Goal: Task Accomplishment & Management: Use online tool/utility

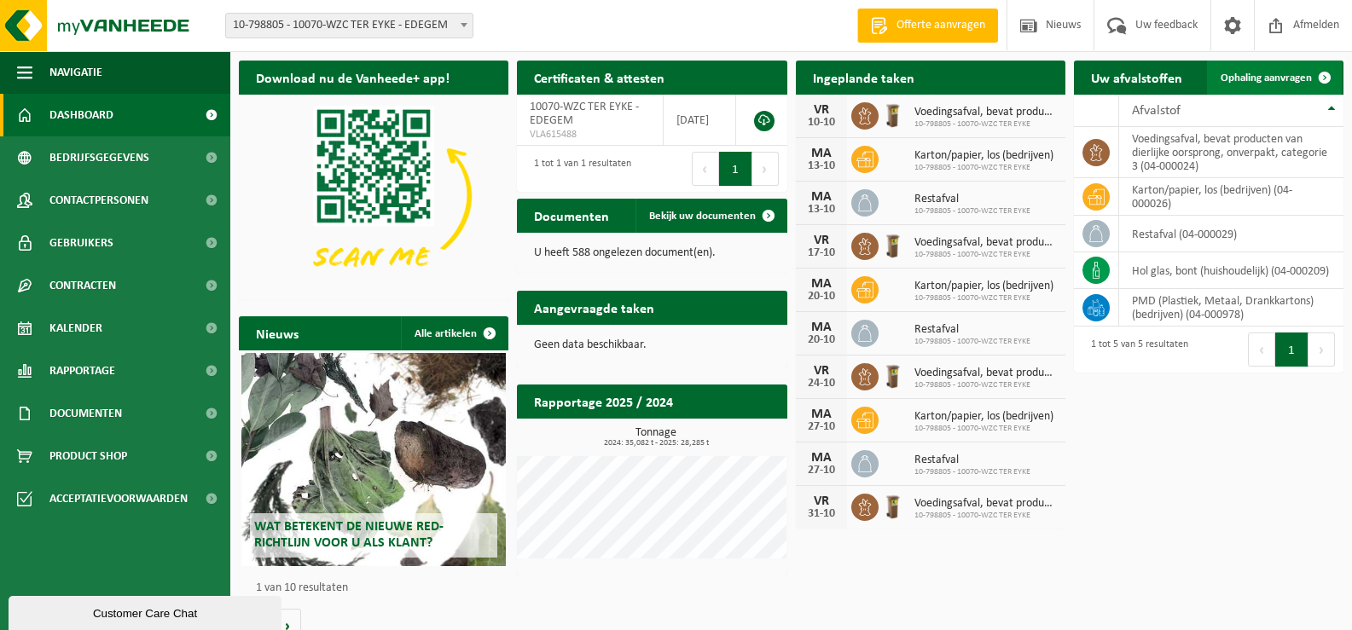
click at [1280, 79] on span "Ophaling aanvragen" at bounding box center [1266, 78] width 91 height 11
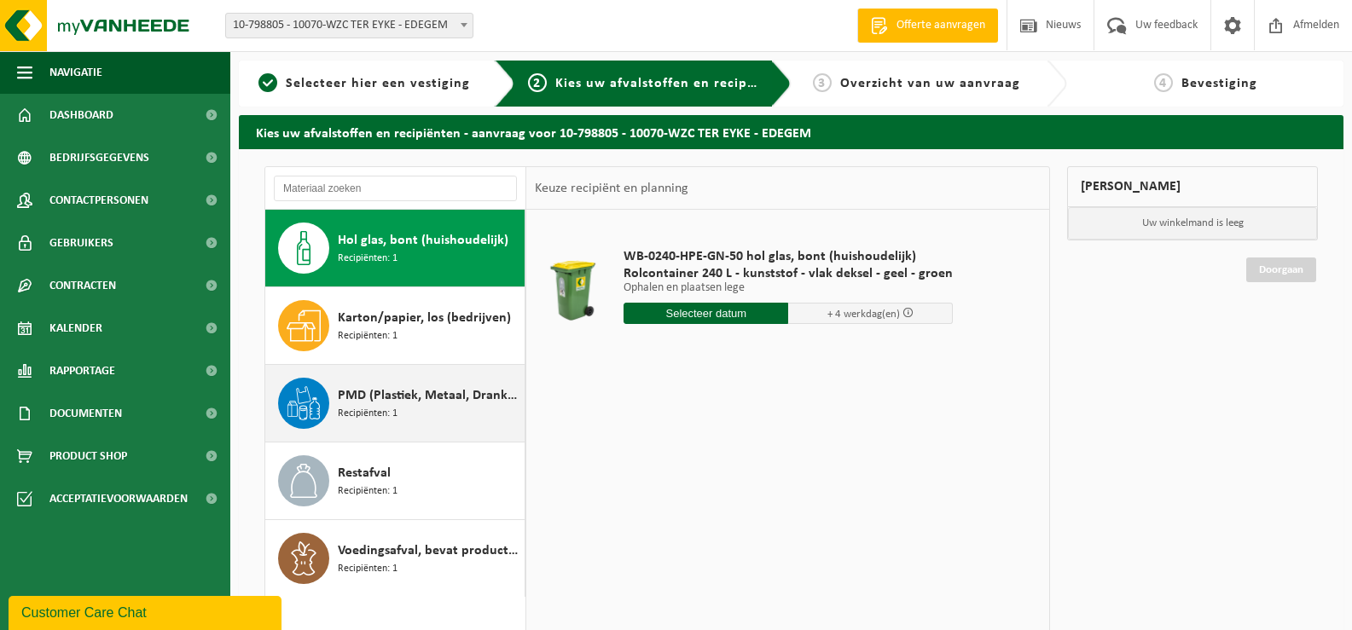
click at [415, 397] on span "PMD (Plastiek, Metaal, Drankkartons) (bedrijven)" at bounding box center [429, 396] width 183 height 20
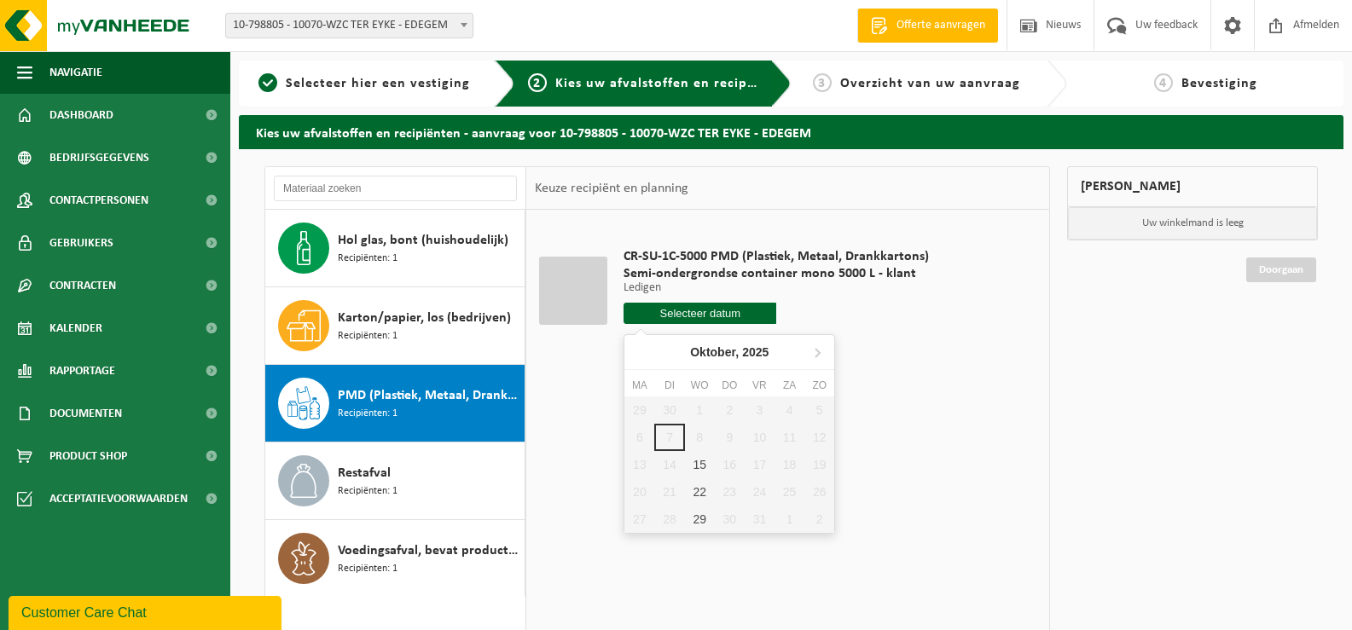
drag, startPoint x: 723, startPoint y: 314, endPoint x: 742, endPoint y: 378, distance: 66.7
click at [723, 311] on input "text" at bounding box center [700, 313] width 153 height 21
click at [701, 467] on div "15" at bounding box center [700, 464] width 30 height 27
type input "Van 2025-10-15"
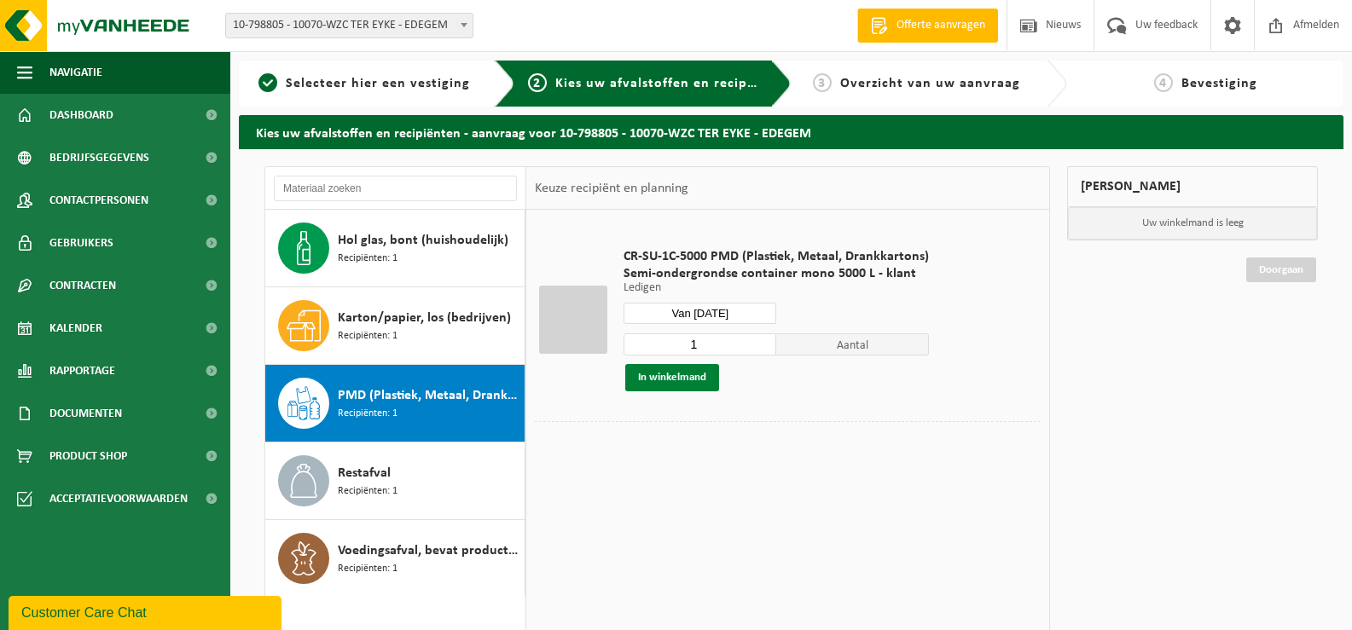
click at [667, 373] on button "In winkelmand" at bounding box center [672, 377] width 94 height 27
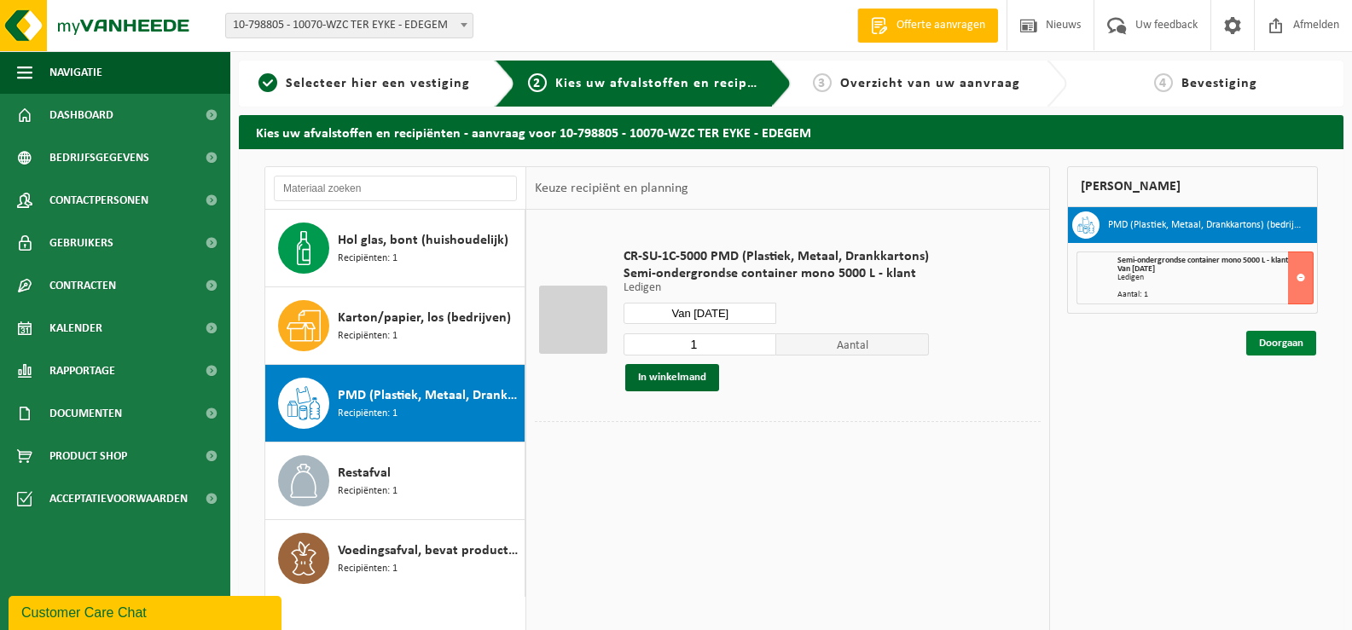
click at [1290, 341] on link "Doorgaan" at bounding box center [1281, 343] width 70 height 25
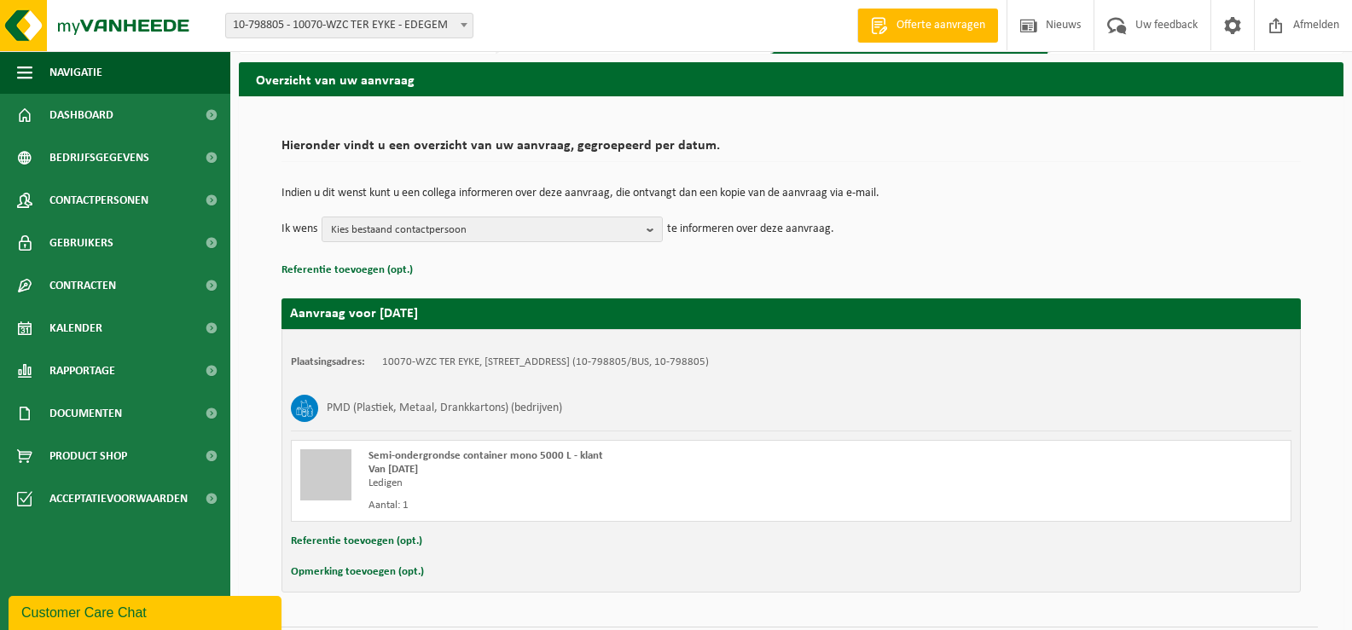
scroll to position [102, 0]
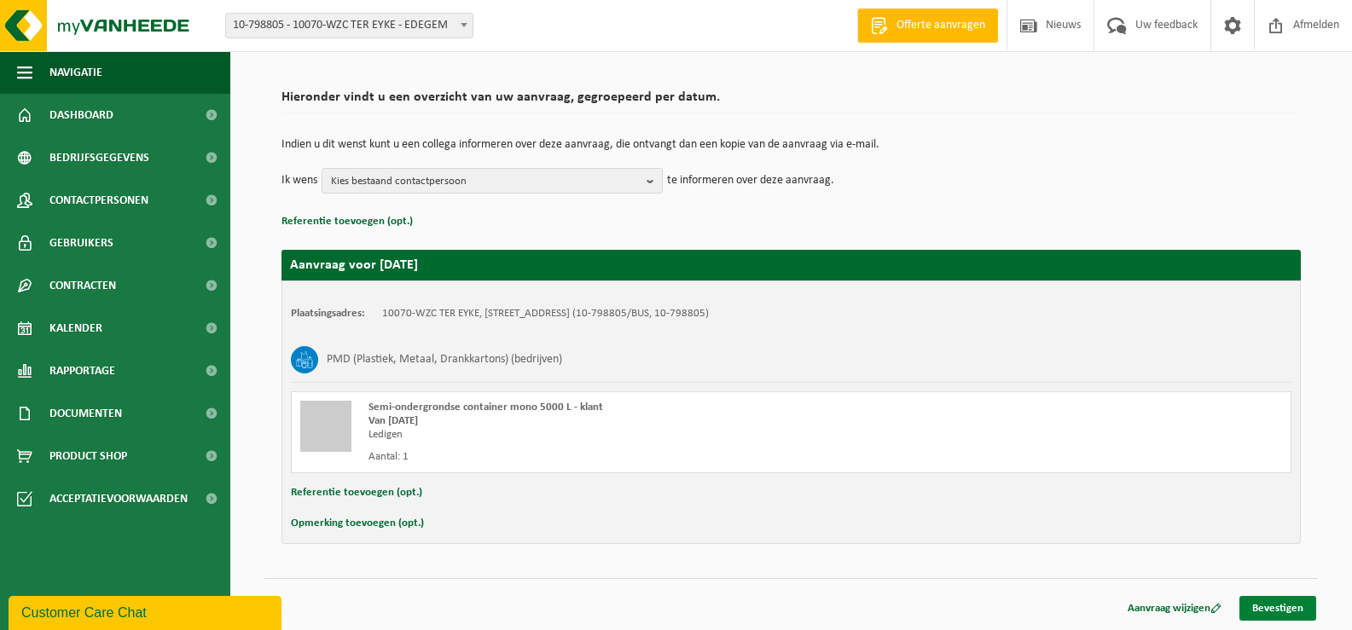
click at [1282, 613] on link "Bevestigen" at bounding box center [1277, 608] width 77 height 25
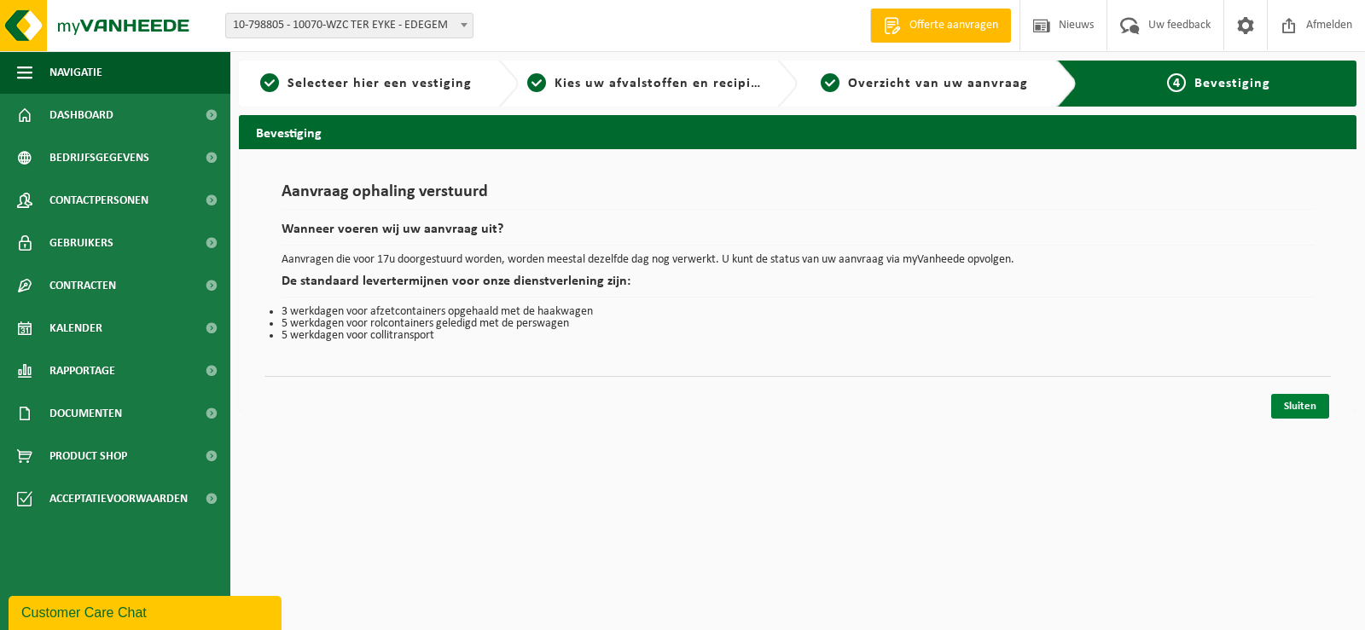
click at [1291, 408] on link "Sluiten" at bounding box center [1300, 406] width 58 height 25
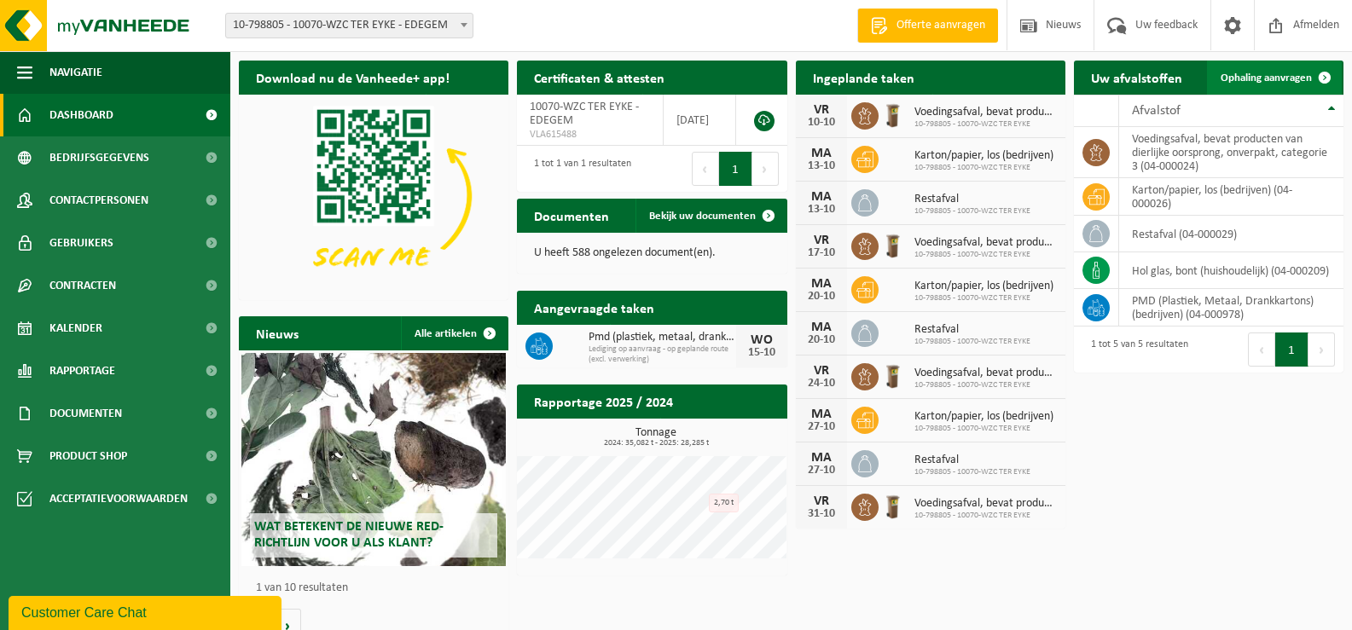
click at [1284, 79] on span "Ophaling aanvragen" at bounding box center [1266, 78] width 91 height 11
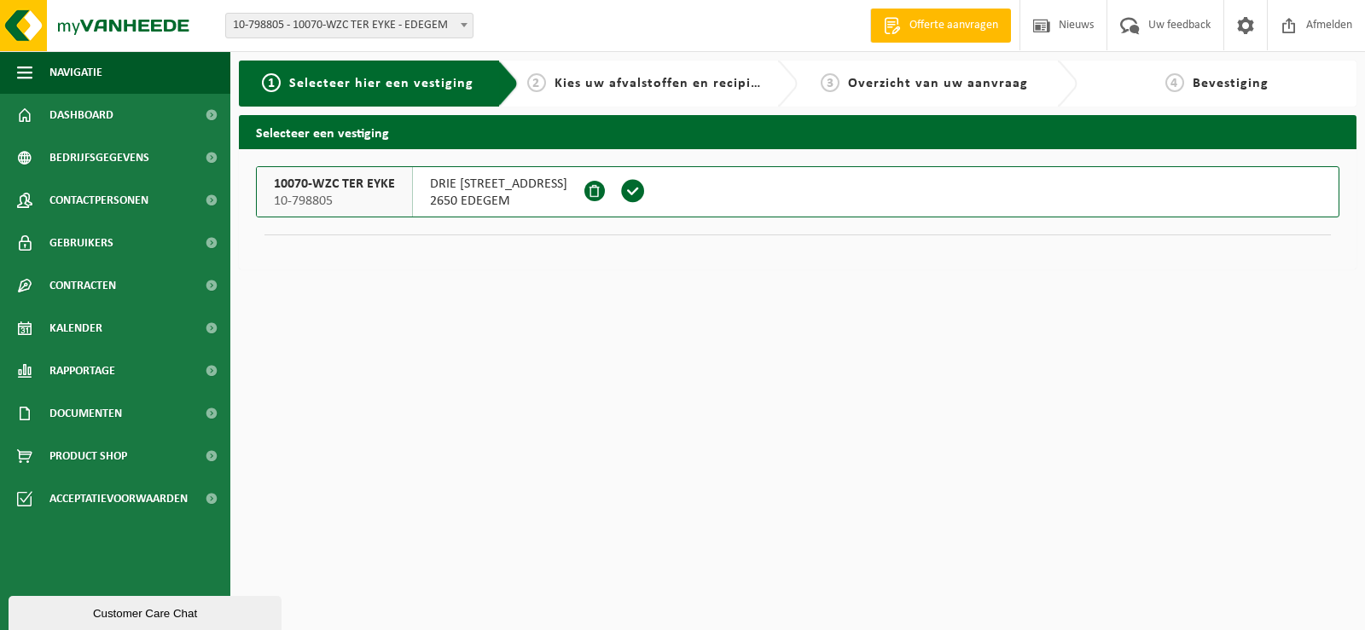
click at [621, 191] on span at bounding box center [633, 191] width 26 height 26
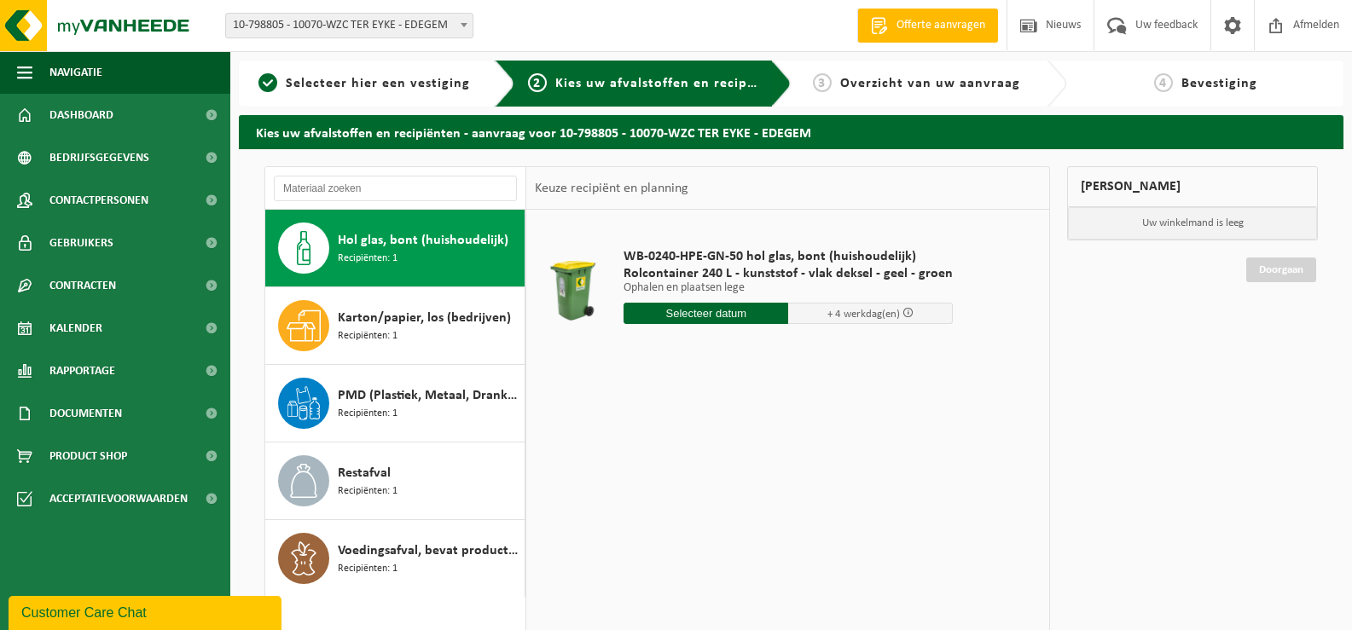
click at [740, 314] on input "text" at bounding box center [706, 313] width 165 height 21
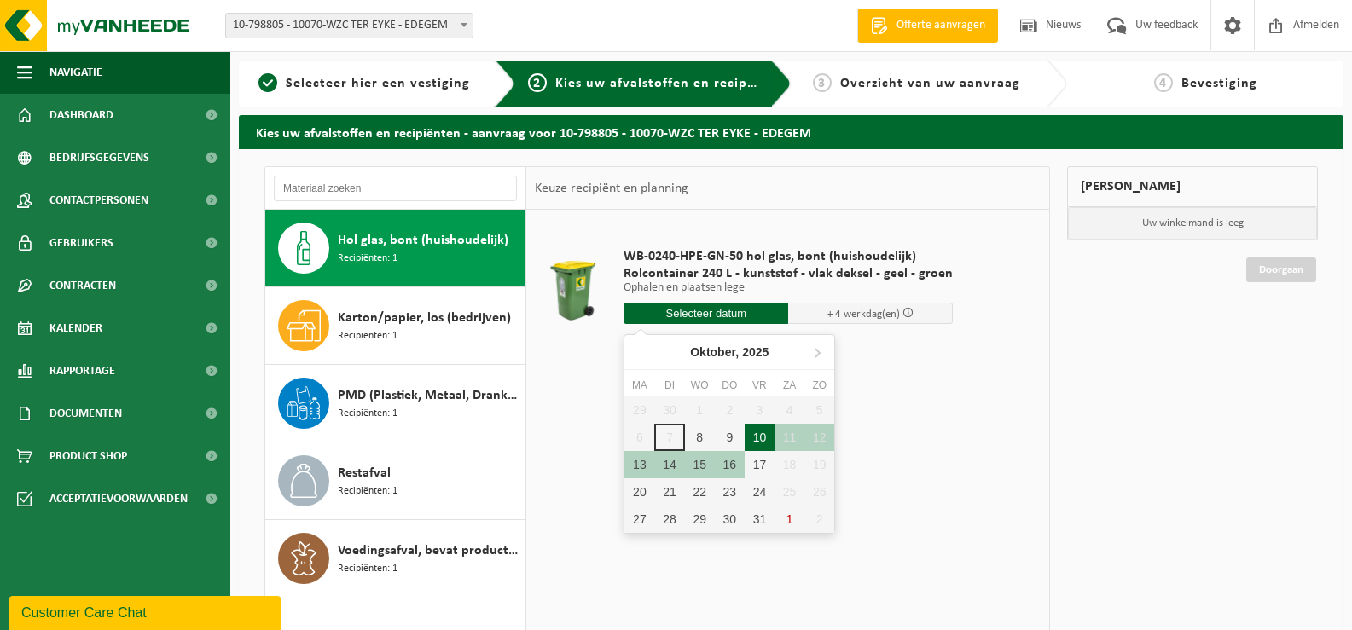
click at [768, 440] on div "10" at bounding box center [760, 437] width 30 height 27
type input "Van 2025-10-10"
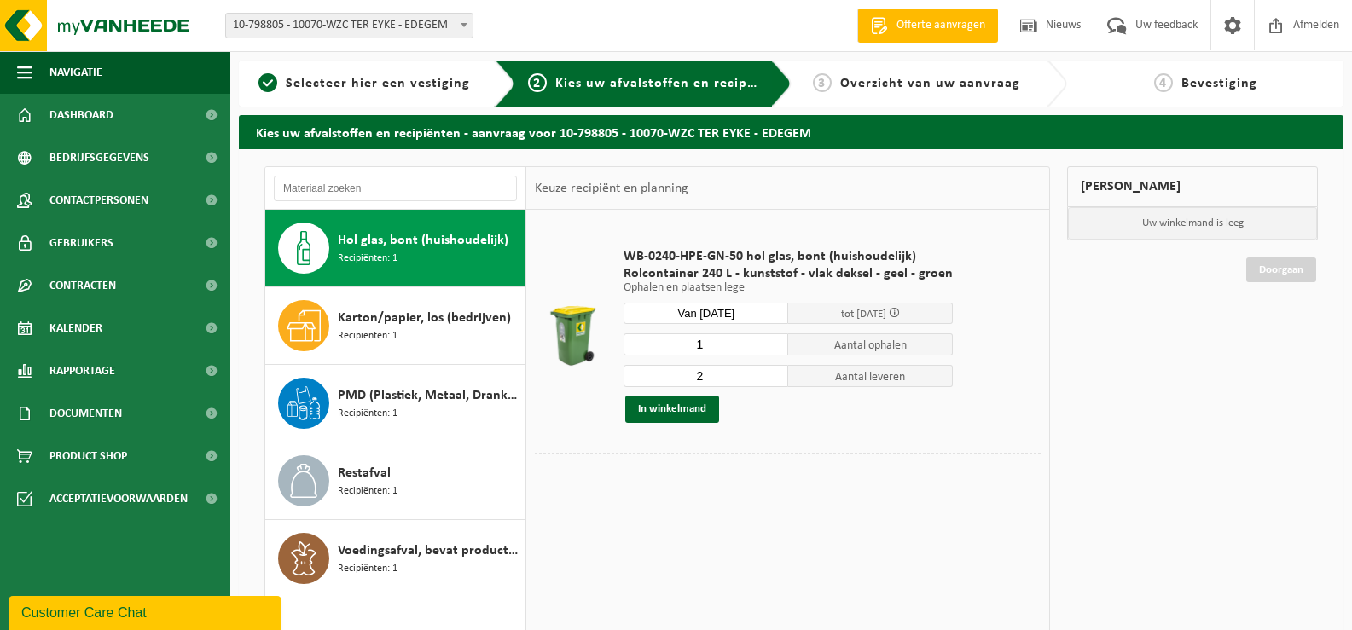
type input "1"
click at [772, 351] on input "1" at bounding box center [706, 345] width 165 height 22
type input "1"
click at [767, 377] on input "1" at bounding box center [706, 376] width 165 height 22
click at [686, 409] on button "In winkelmand" at bounding box center [672, 409] width 94 height 27
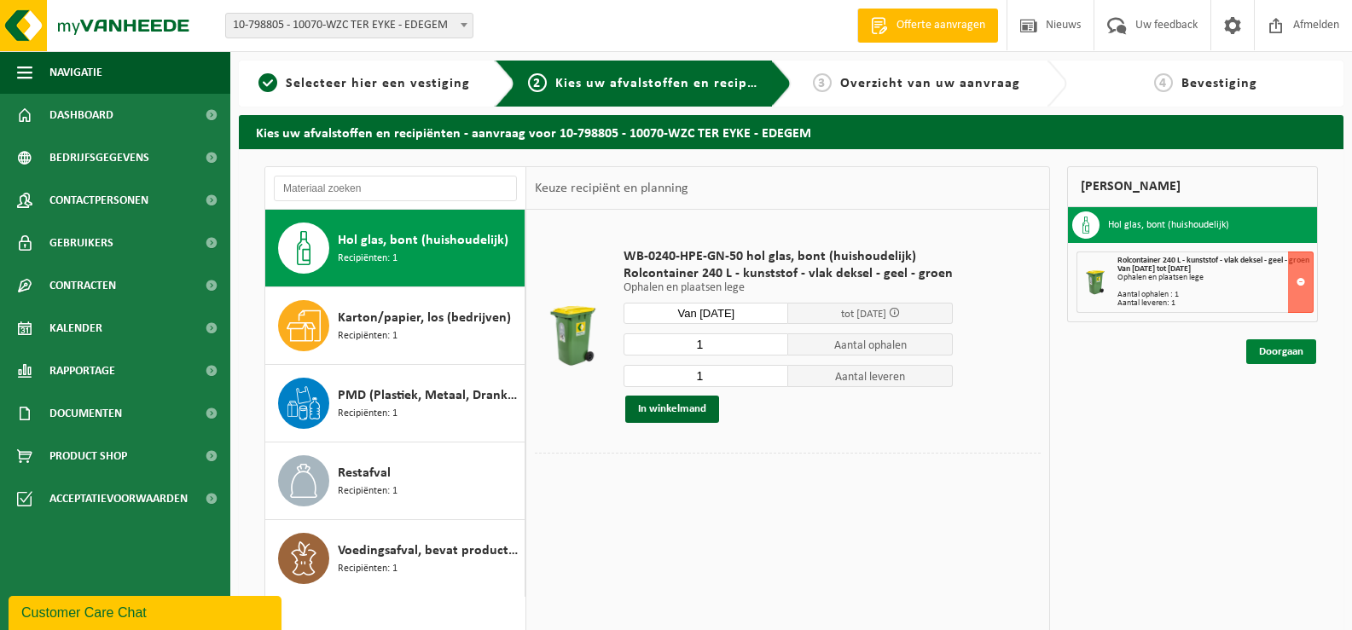
click at [1285, 360] on link "Doorgaan" at bounding box center [1281, 351] width 70 height 25
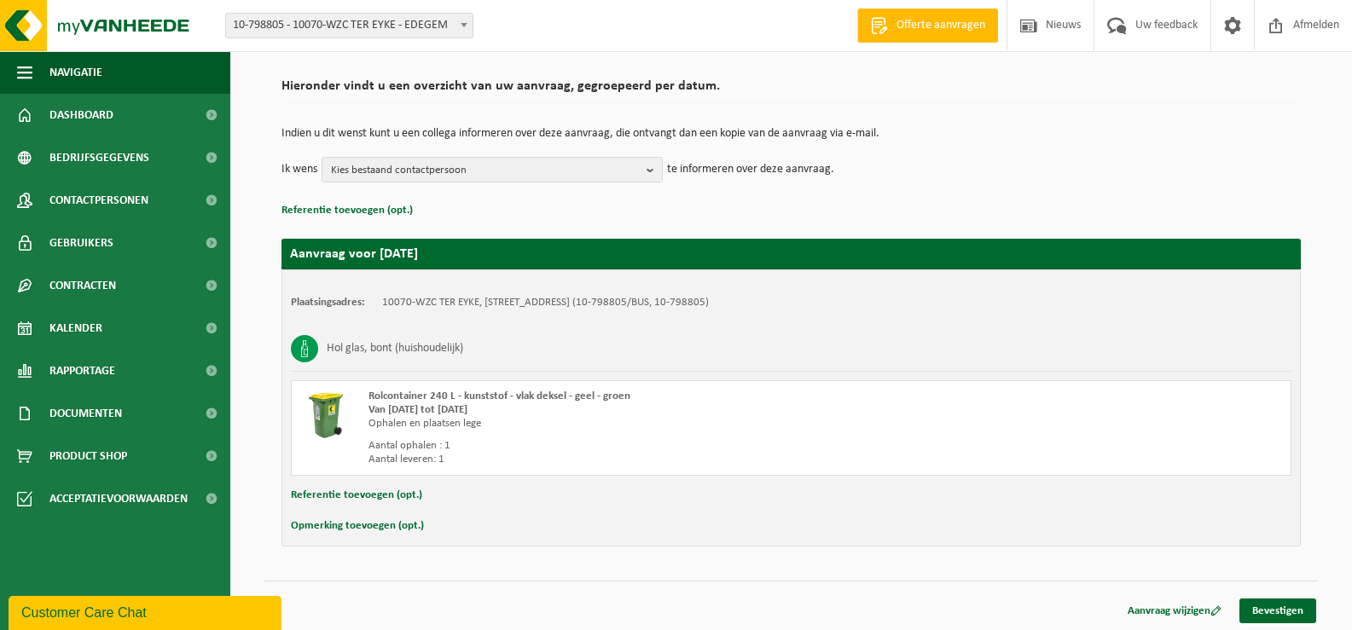
scroll to position [115, 0]
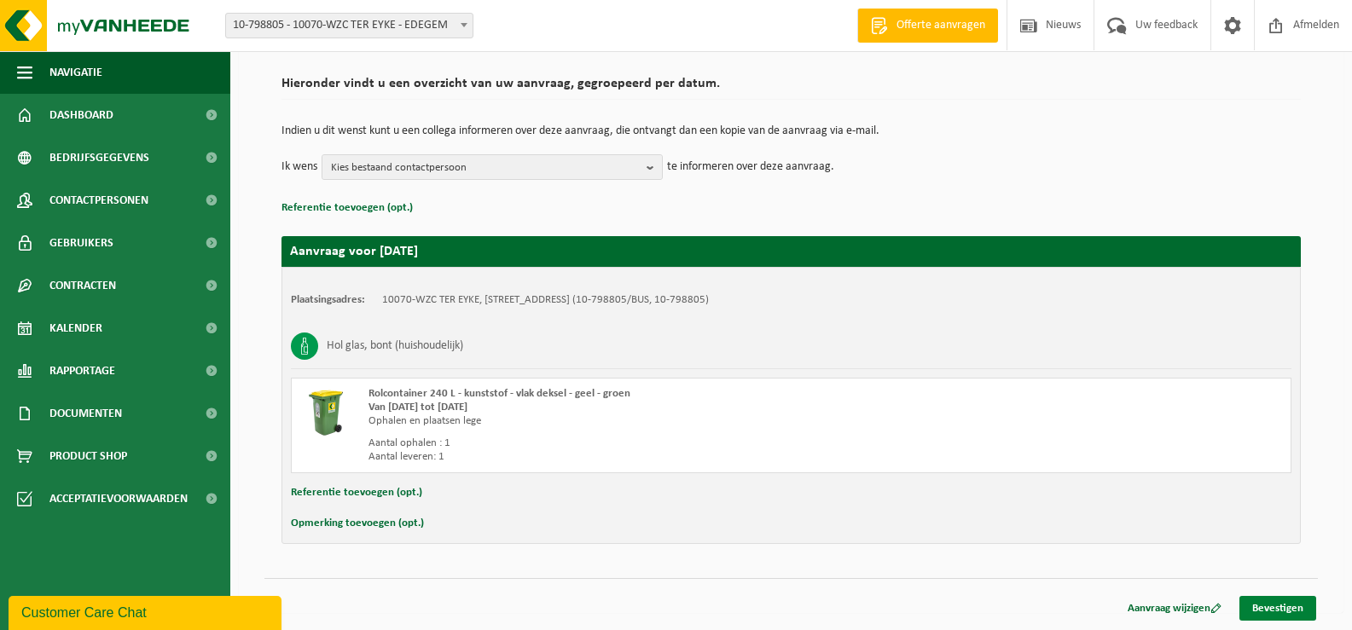
click at [1291, 600] on link "Bevestigen" at bounding box center [1277, 608] width 77 height 25
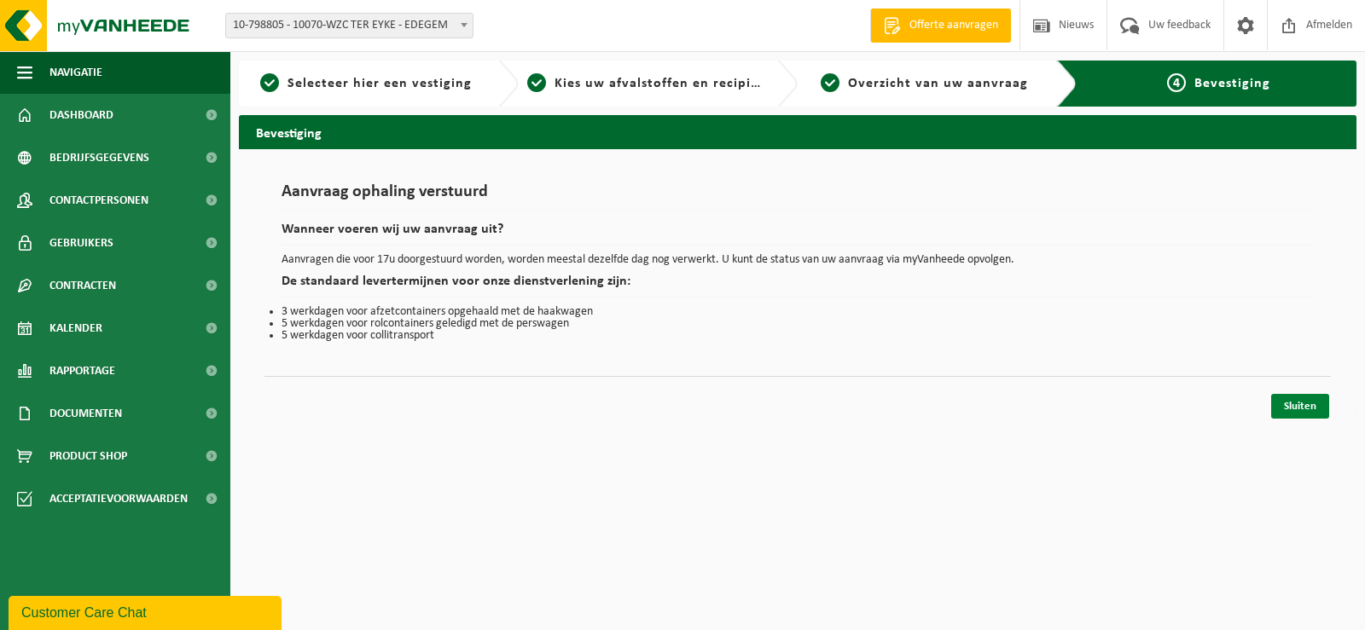
click at [1291, 397] on link "Sluiten" at bounding box center [1300, 406] width 58 height 25
